Goal: Task Accomplishment & Management: Use online tool/utility

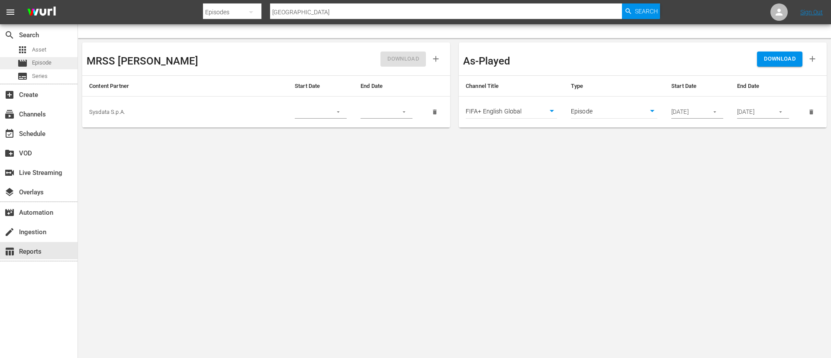
click at [34, 61] on span "Episode" at bounding box center [41, 62] width 19 height 9
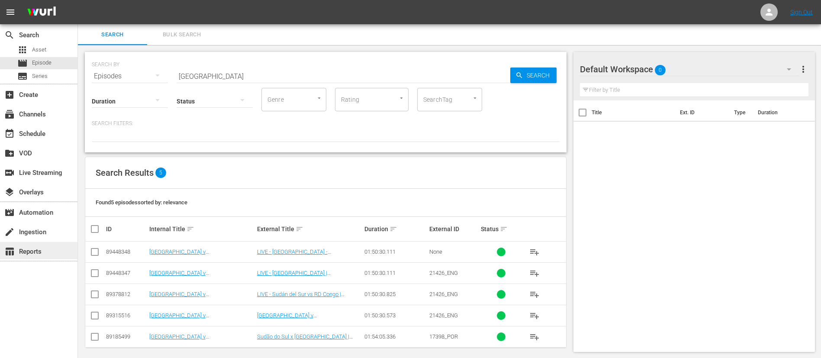
click at [46, 245] on div "table_chart Reports" at bounding box center [39, 250] width 78 height 17
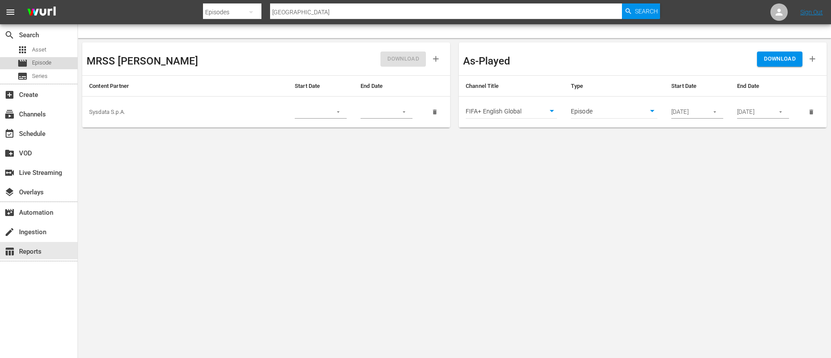
click at [39, 64] on span "Episode" at bounding box center [41, 62] width 19 height 9
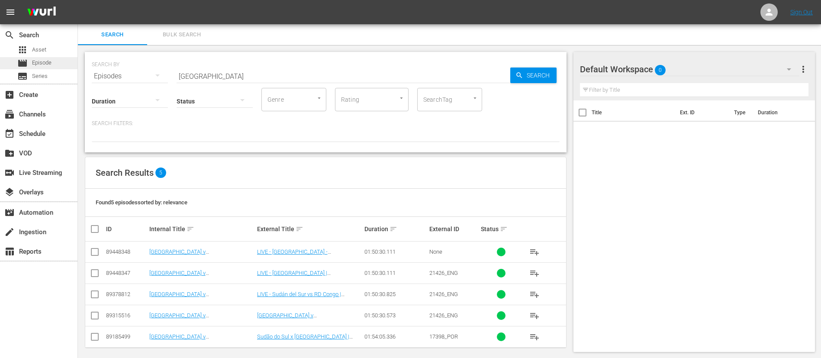
click at [57, 59] on div "movie Episode" at bounding box center [39, 63] width 78 height 12
click at [289, 253] on link "LIVE - [GEOGRAPHIC_DATA] - [GEOGRAPHIC_DATA], RD | Qualificazioni CAF ai Mondia…" at bounding box center [306, 258] width 99 height 19
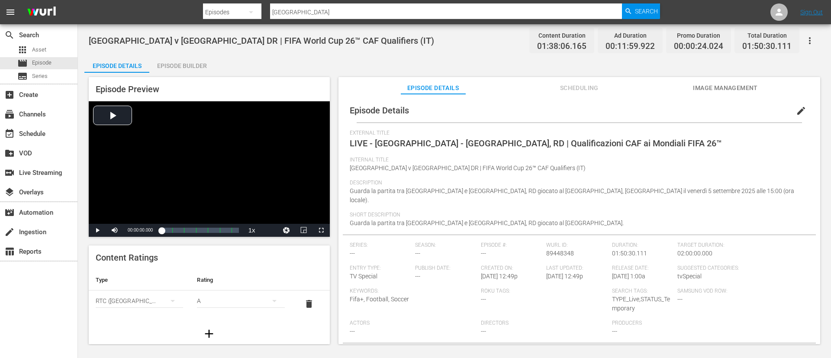
click at [801, 114] on button "edit" at bounding box center [801, 110] width 21 height 21
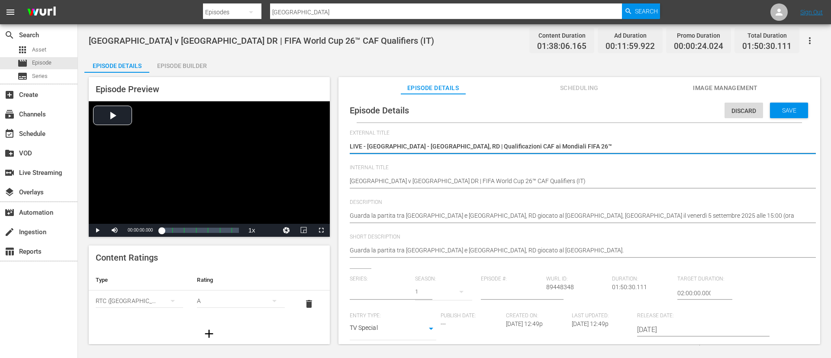
type input "No Series"
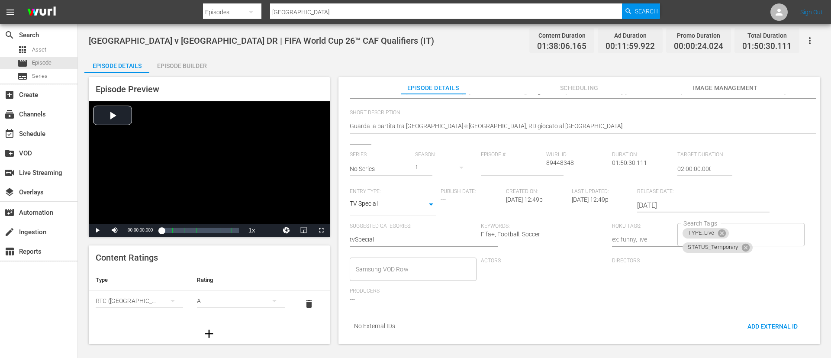
scroll to position [127, 0]
click at [750, 226] on div "TYPE_Live STATUS_Temporary Search Tags" at bounding box center [741, 233] width 127 height 23
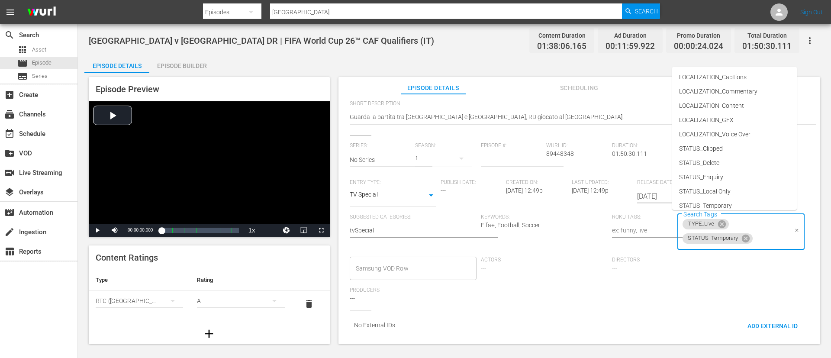
click at [760, 236] on input "Search Tags" at bounding box center [771, 239] width 34 height 16
click at [691, 282] on div "Series: No Series Season: 1 Episode #: [PERSON_NAME] ID: 89448348 Duration: 01:…" at bounding box center [579, 226] width 459 height 168
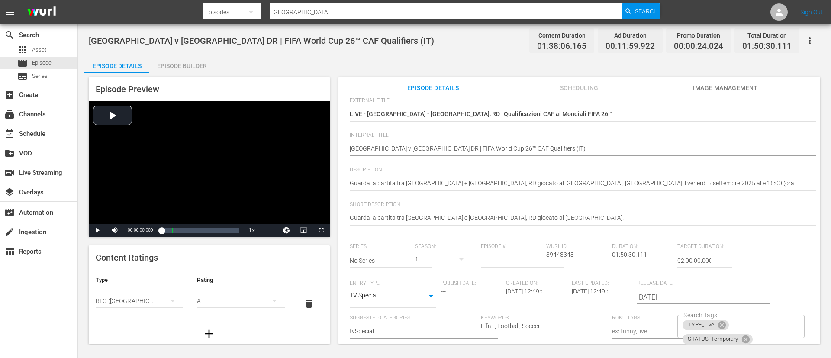
scroll to position [0, 0]
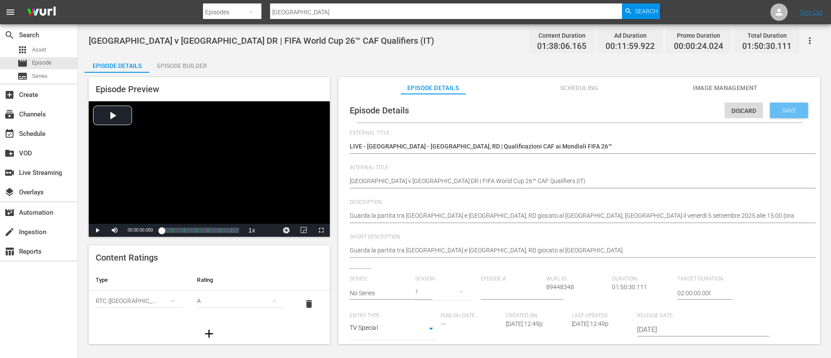
click at [784, 113] on span "Save" at bounding box center [789, 110] width 28 height 7
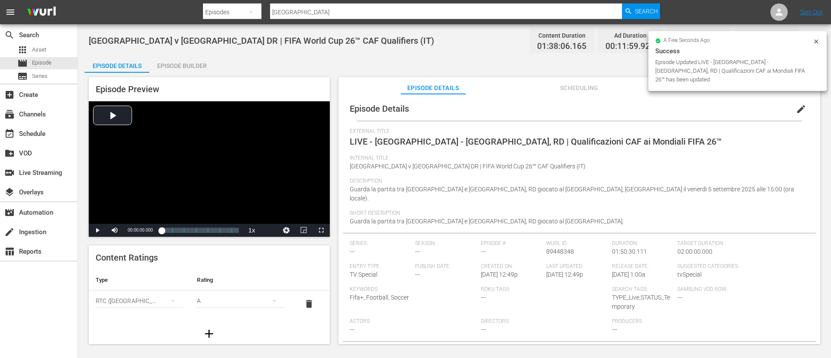
scroll to position [2, 0]
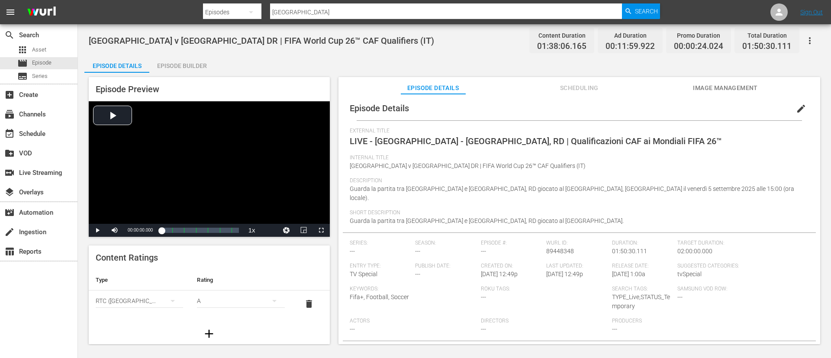
click at [791, 111] on button "edit" at bounding box center [801, 108] width 21 height 21
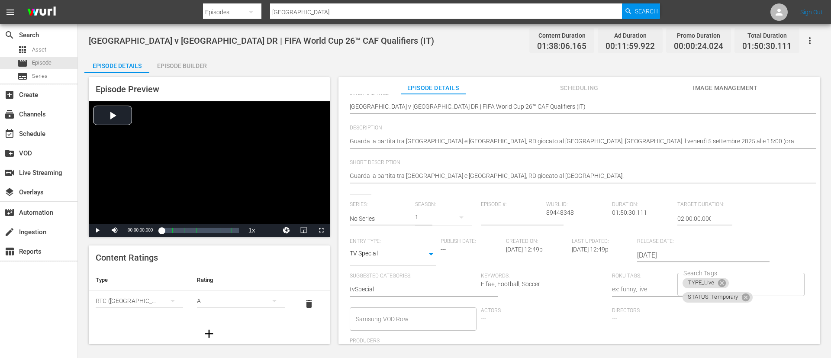
scroll to position [127, 0]
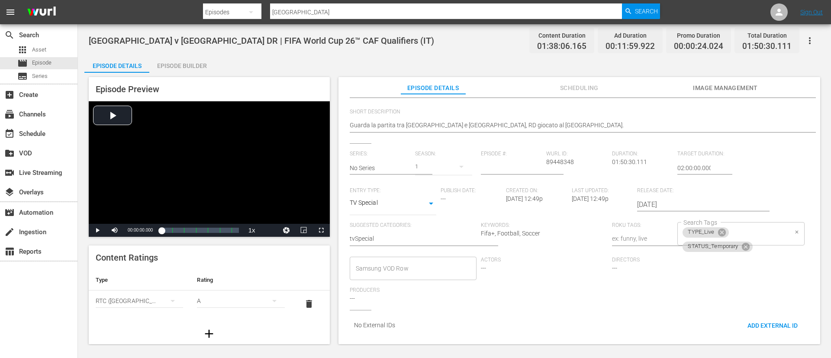
click at [763, 222] on div "TYPE_Live STATUS_Temporary Search Tags" at bounding box center [741, 233] width 127 height 23
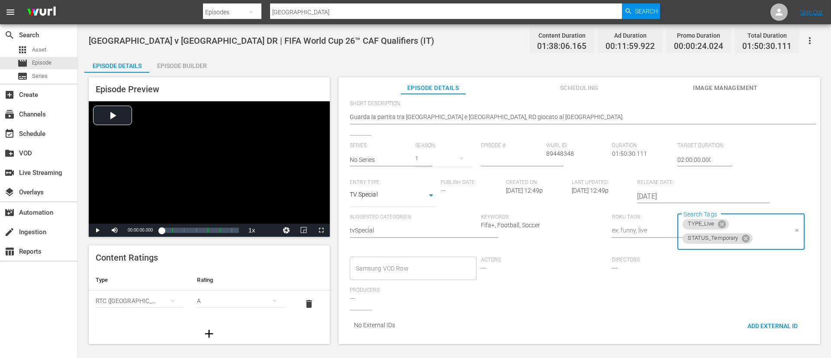
click at [764, 226] on div "TYPE_Live STATUS_Temporary Search Tags" at bounding box center [741, 232] width 127 height 36
click at [763, 231] on input "Search Tags" at bounding box center [771, 239] width 34 height 16
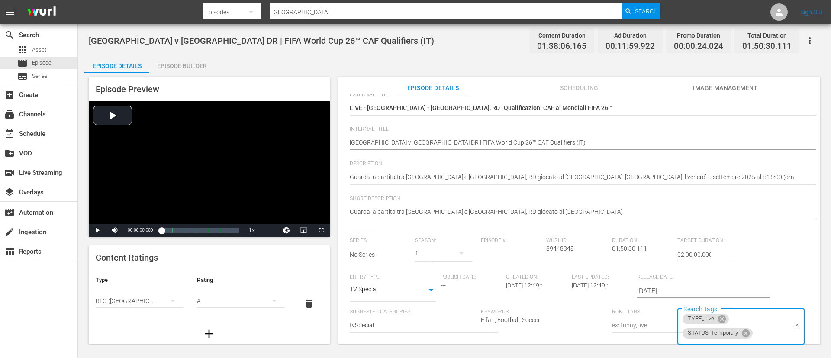
scroll to position [0, 0]
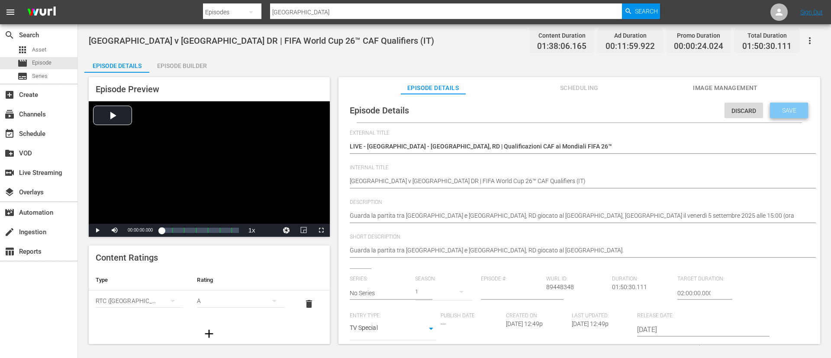
click at [788, 105] on div "Save" at bounding box center [789, 111] width 38 height 16
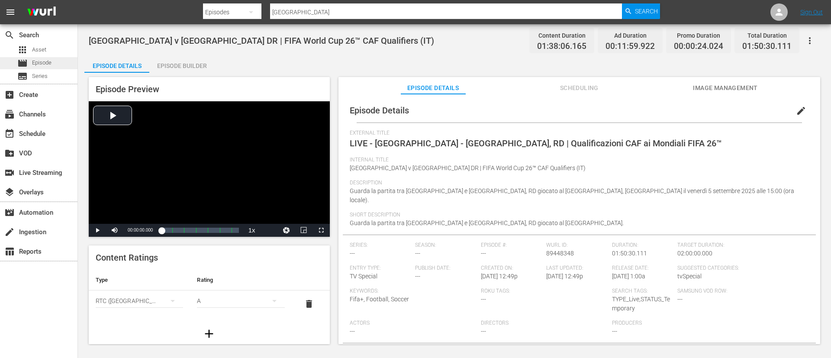
click at [42, 64] on span "Episode" at bounding box center [41, 62] width 19 height 9
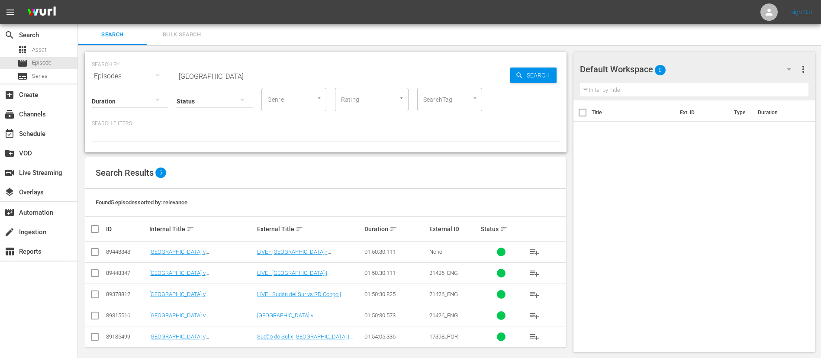
click at [655, 279] on div "Title Ext. ID Type Duration" at bounding box center [695, 224] width 242 height 248
click at [284, 255] on link "LIVE - [GEOGRAPHIC_DATA] - [GEOGRAPHIC_DATA], RD | Qualificazioni CAF ai Mondia…" at bounding box center [306, 258] width 99 height 19
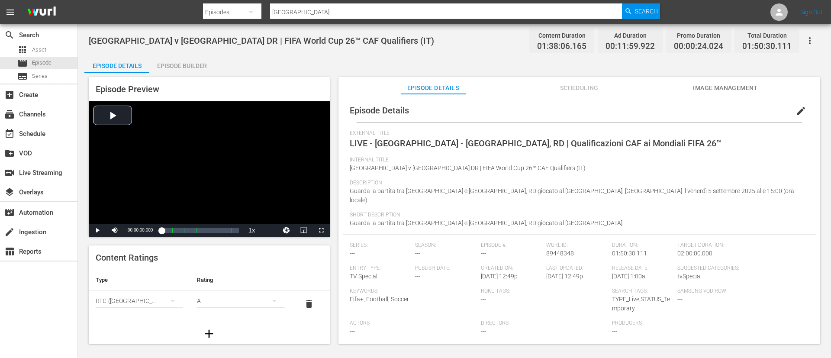
click at [798, 105] on button "edit" at bounding box center [801, 110] width 21 height 21
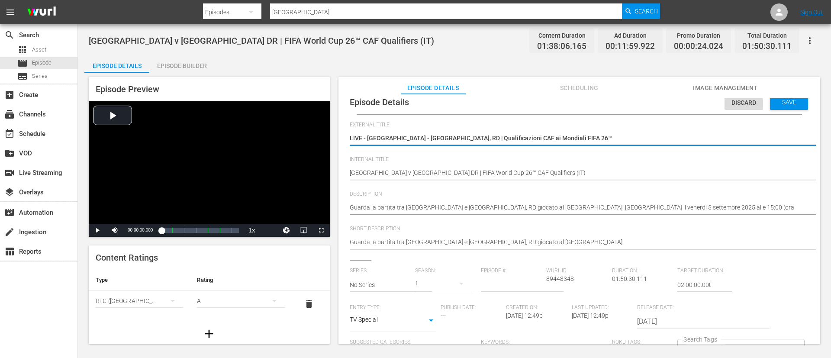
scroll to position [127, 0]
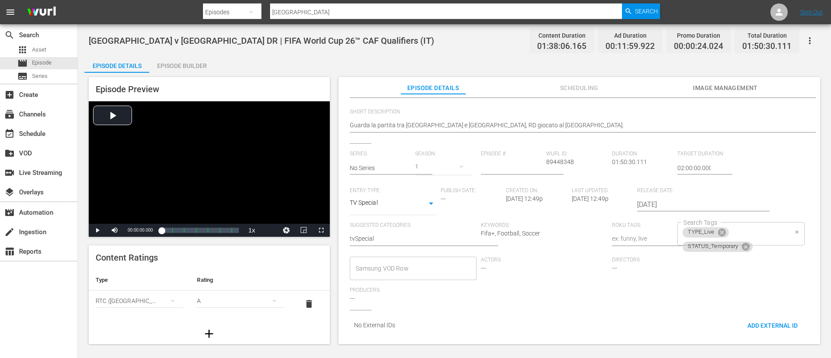
click at [756, 224] on div "TYPE_Live STATUS_Temporary Search Tags" at bounding box center [741, 233] width 127 height 23
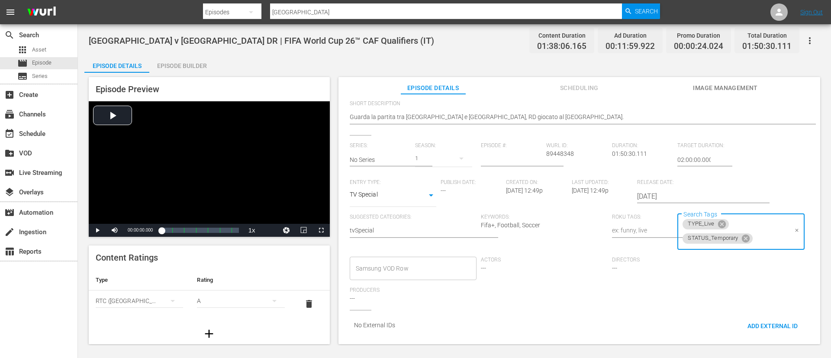
click at [757, 242] on input "Search Tags" at bounding box center [771, 239] width 34 height 16
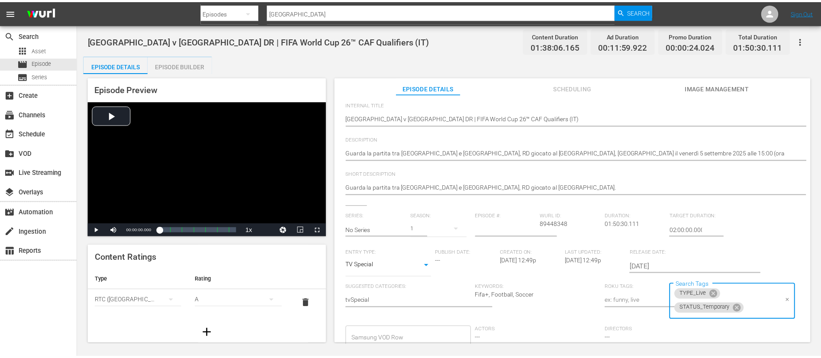
scroll to position [0, 0]
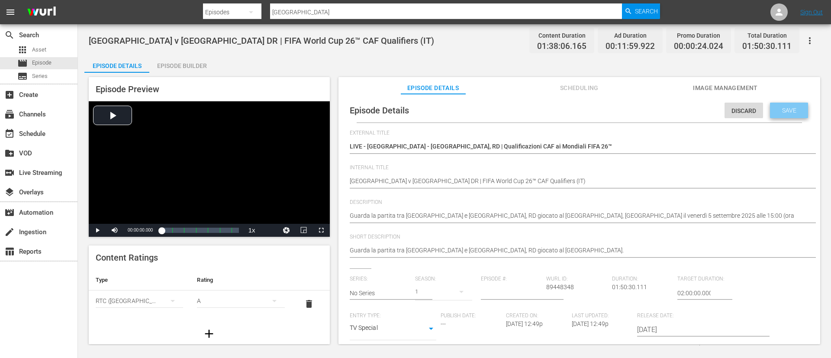
click at [794, 107] on span "Save" at bounding box center [789, 110] width 28 height 7
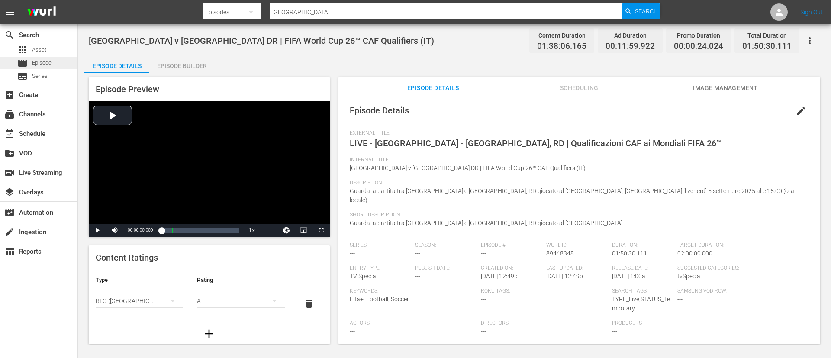
click at [53, 65] on div "movie Episode" at bounding box center [39, 63] width 78 height 12
